Goal: Task Accomplishment & Management: Manage account settings

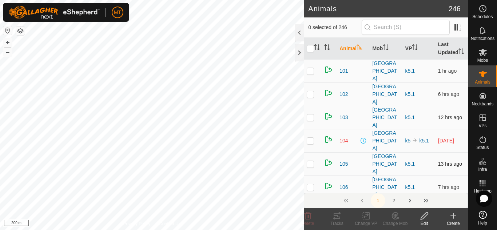
click at [420, 129] on td "k5 k5.1" at bounding box center [418, 140] width 33 height 23
checkbox input "true"
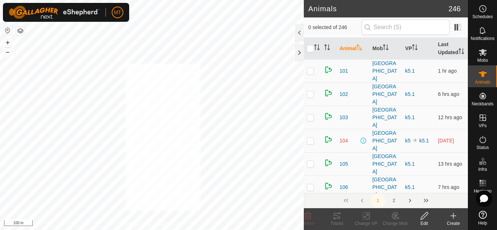
checkbox input "true"
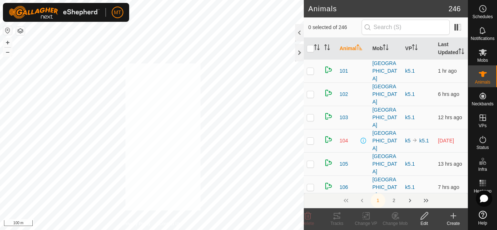
checkbox input "true"
click at [318, 49] on icon "Activate to sort" at bounding box center [318, 47] width 1 height 6
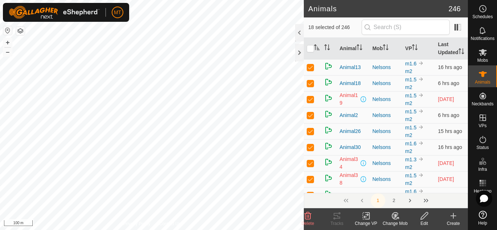
click at [311, 99] on p-checkbox at bounding box center [310, 99] width 7 height 6
checkbox input "false"
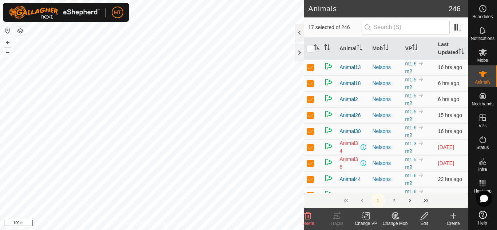
click at [313, 164] on p-checkbox at bounding box center [310, 163] width 7 height 6
checkbox input "false"
click at [309, 148] on p-checkbox at bounding box center [310, 147] width 7 height 6
checkbox input "false"
click at [309, 148] on p-checkbox at bounding box center [310, 147] width 7 height 6
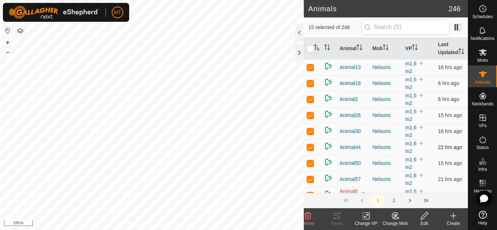
checkbox input "false"
click at [315, 165] on td at bounding box center [312, 163] width 17 height 16
checkbox input "false"
click at [309, 164] on p-checkbox at bounding box center [310, 163] width 7 height 6
checkbox input "false"
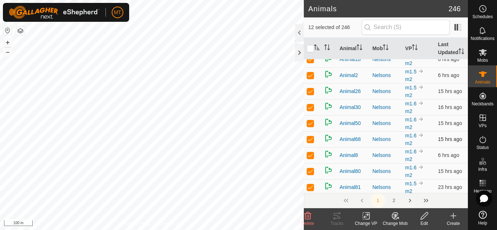
scroll to position [34, 0]
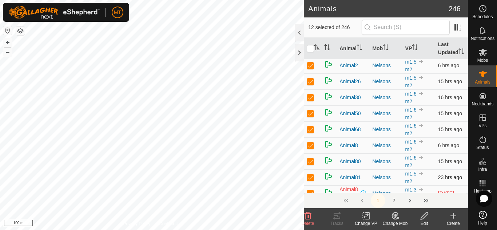
click at [309, 178] on p-checkbox at bounding box center [310, 178] width 7 height 6
checkbox input "false"
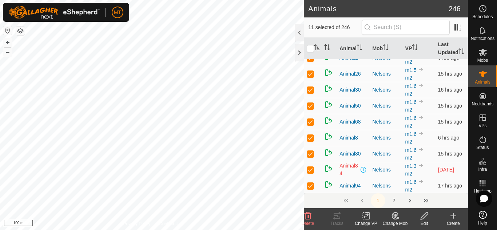
click at [309, 169] on p-checkbox at bounding box center [310, 170] width 7 height 6
checkbox input "false"
click at [312, 169] on p-checkbox at bounding box center [310, 170] width 7 height 6
checkbox input "false"
click at [309, 156] on p-checkbox at bounding box center [310, 154] width 7 height 6
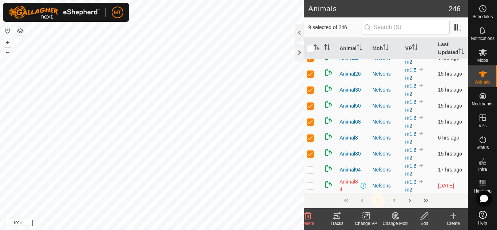
checkbox input "false"
click at [309, 91] on p-checkbox at bounding box center [310, 90] width 7 height 6
checkbox input "false"
click at [309, 91] on p-checkbox at bounding box center [310, 90] width 7 height 6
checkbox input "false"
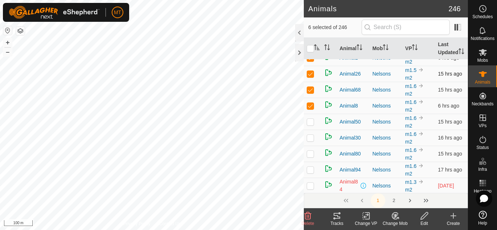
click at [309, 74] on p-checkbox at bounding box center [310, 74] width 7 height 6
checkbox input "false"
click at [310, 73] on p-checkbox at bounding box center [310, 74] width 7 height 6
checkbox input "false"
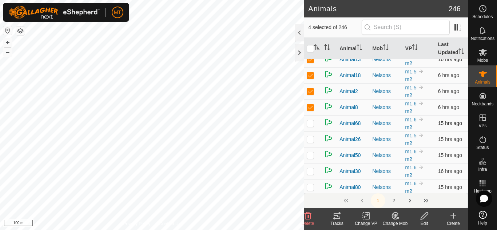
scroll to position [0, 0]
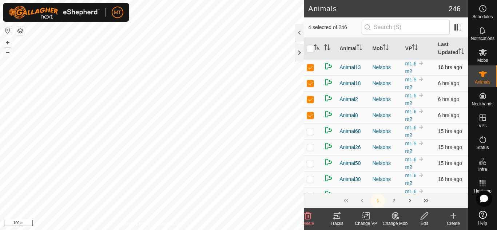
click at [312, 69] on p-checkbox at bounding box center [310, 67] width 7 height 6
checkbox input "false"
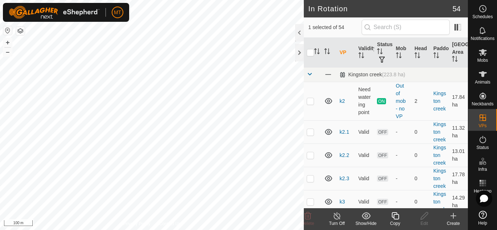
click at [310, 48] on th at bounding box center [312, 53] width 17 height 30
click at [308, 55] on input "checkbox" at bounding box center [310, 52] width 7 height 7
checkbox input "true"
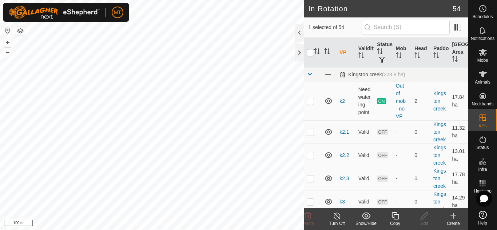
checkbox input "true"
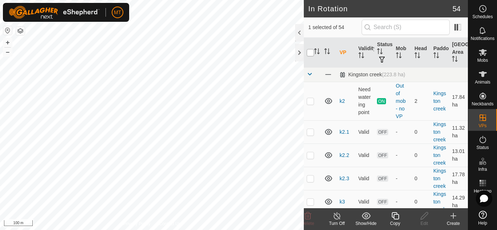
checkbox input "true"
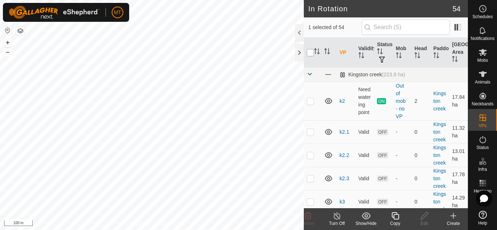
checkbox input "true"
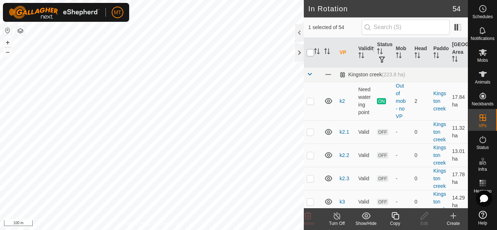
checkbox input "true"
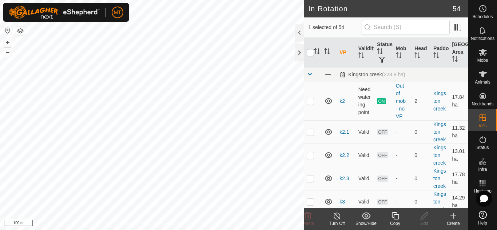
checkbox input "true"
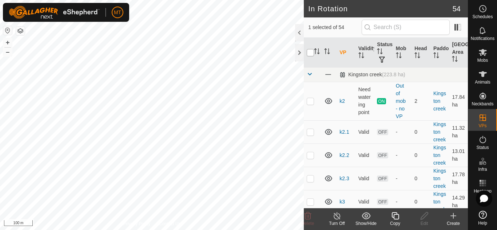
checkbox input "true"
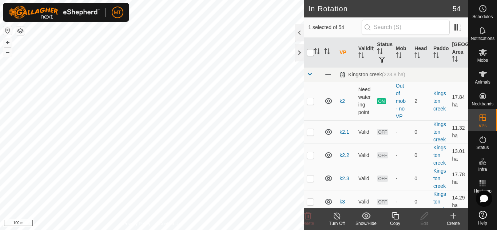
checkbox input "true"
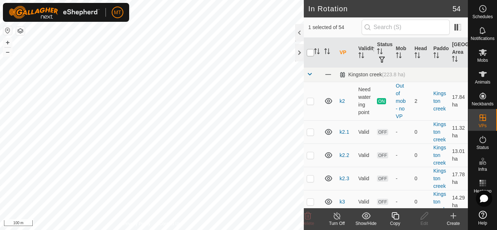
checkbox input "true"
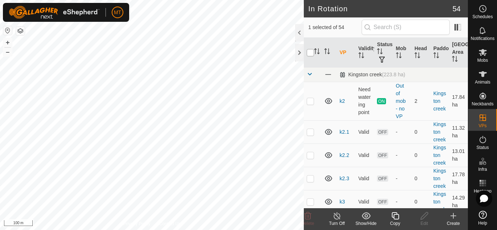
checkbox input "true"
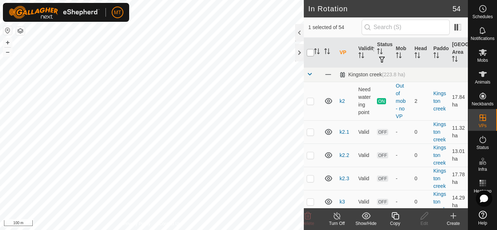
checkbox input "true"
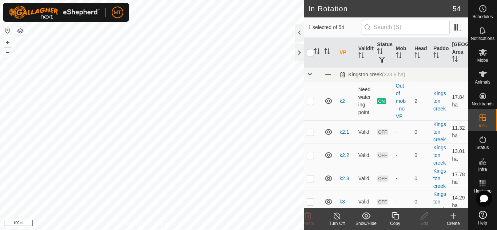
checkbox input "true"
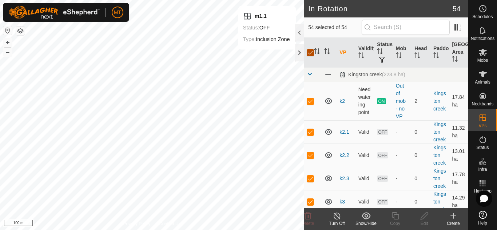
click at [310, 53] on input "checkbox" at bounding box center [310, 52] width 7 height 7
checkbox input "false"
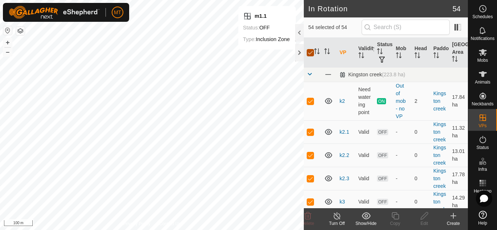
checkbox input "false"
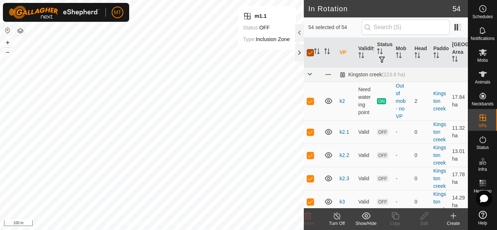
checkbox input "false"
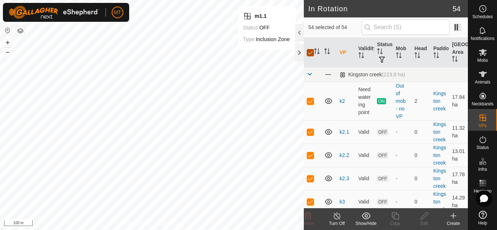
checkbox input "false"
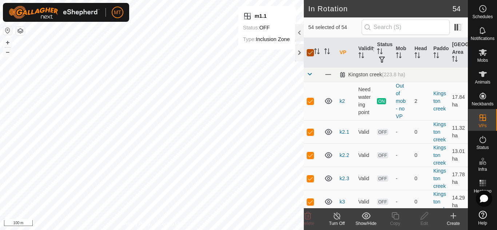
checkbox input "false"
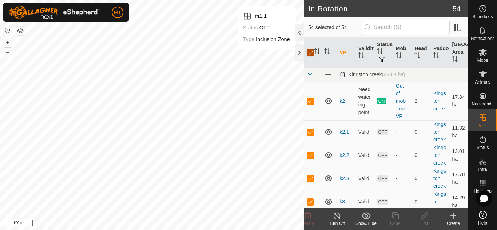
checkbox input "false"
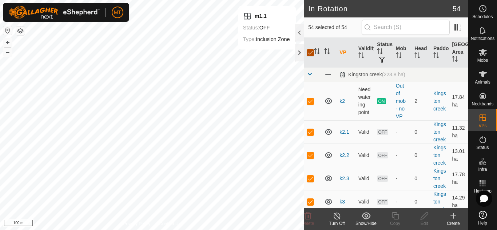
checkbox input "false"
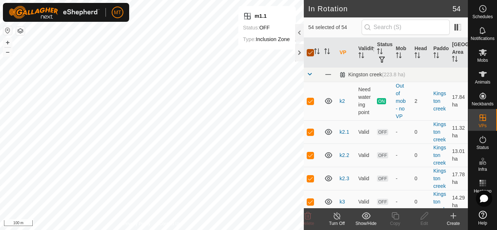
checkbox input "false"
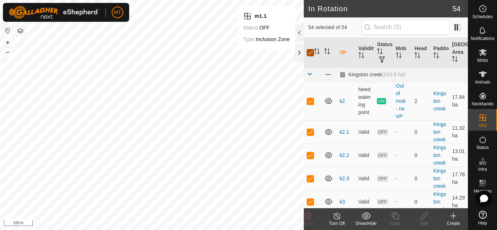
checkbox input "false"
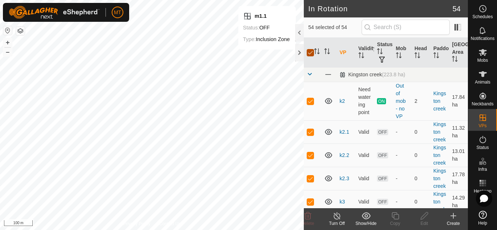
checkbox input "false"
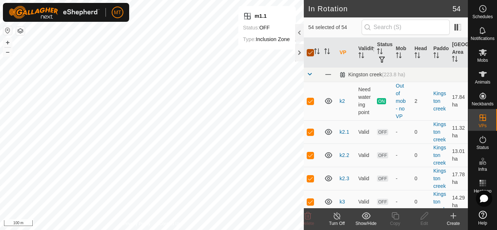
checkbox input "false"
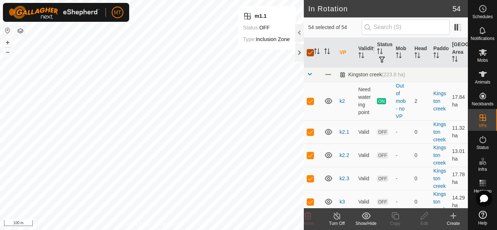
checkbox input "false"
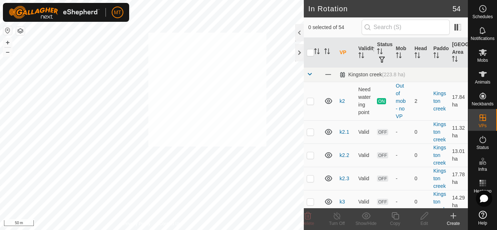
checkbox input "true"
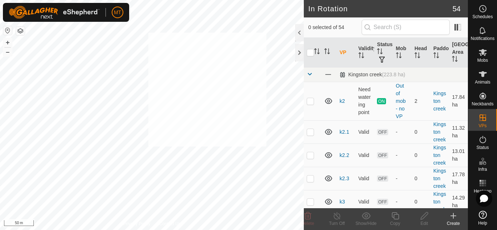
checkbox input "true"
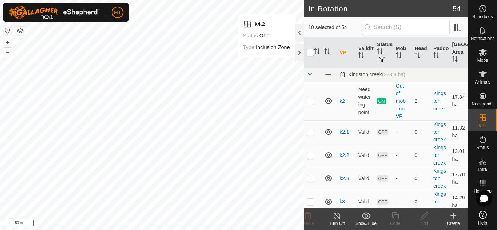
click at [309, 53] on input "checkbox" at bounding box center [310, 52] width 7 height 7
checkbox input "true"
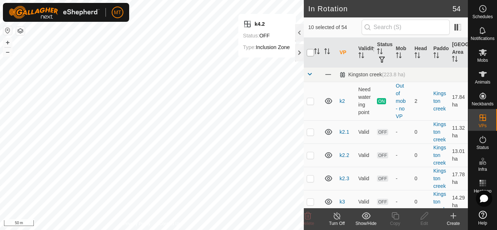
checkbox input "true"
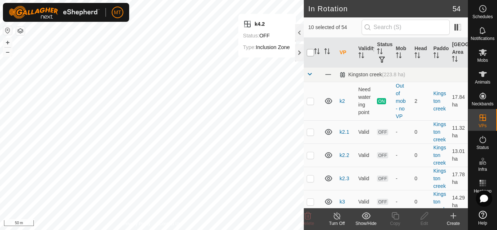
checkbox input "true"
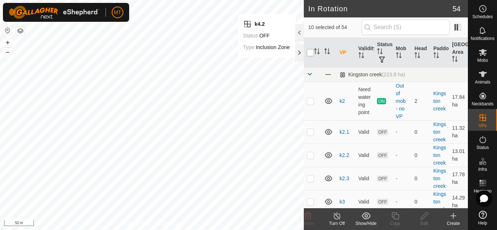
checkbox input "true"
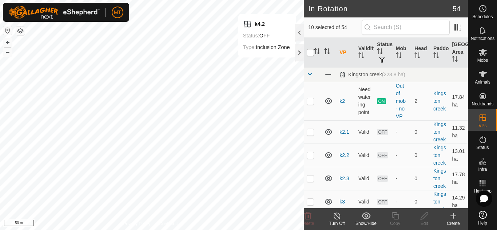
checkbox input "true"
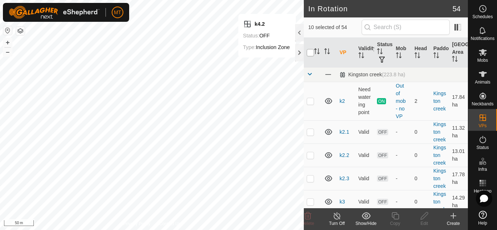
checkbox input "true"
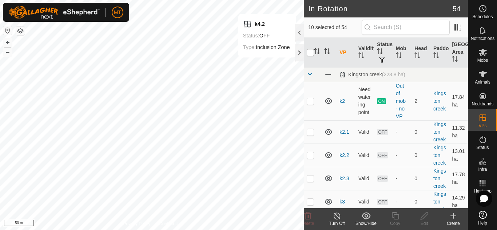
checkbox input "true"
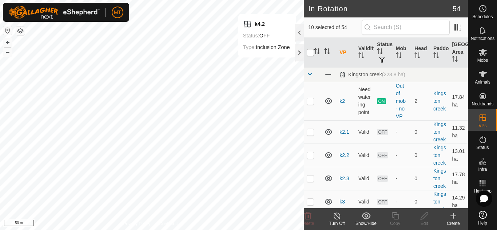
checkbox input "true"
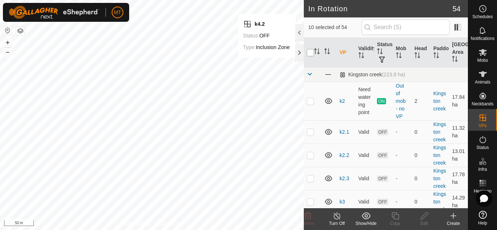
checkbox input "true"
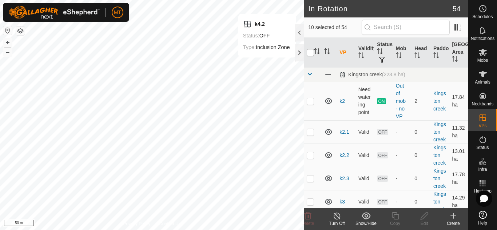
checkbox input "true"
click at [309, 53] on input "checkbox" at bounding box center [310, 52] width 7 height 7
checkbox input "false"
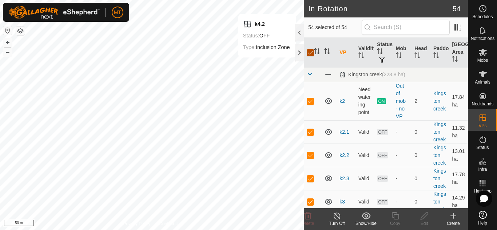
checkbox input "false"
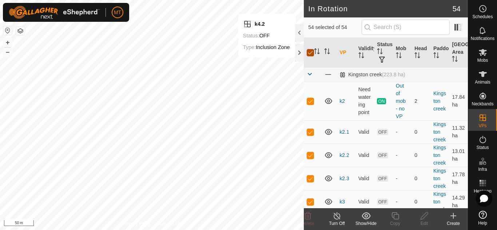
checkbox input "false"
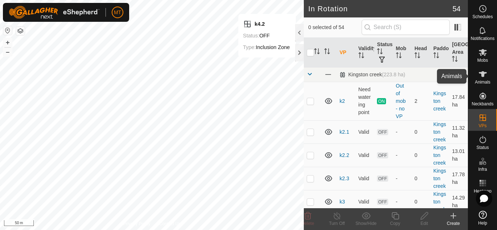
click at [483, 77] on icon at bounding box center [482, 74] width 9 height 9
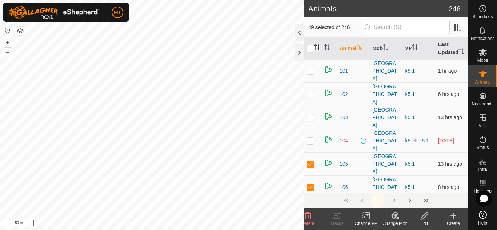
click at [317, 48] on icon "Activate to sort" at bounding box center [317, 47] width 6 height 6
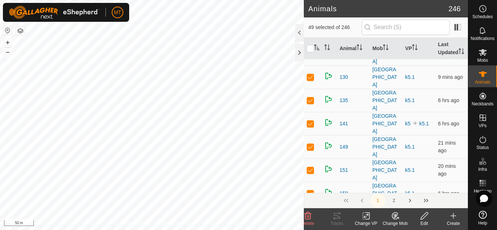
scroll to position [283, 0]
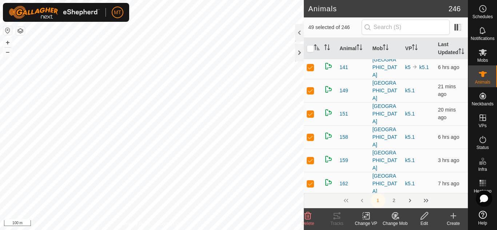
click at [240, 0] on html "MT Schedules Notifications Mobs Animals Neckbands VPs Status Infra Heatmap Help…" at bounding box center [248, 115] width 497 height 230
